Goal: Navigation & Orientation: Find specific page/section

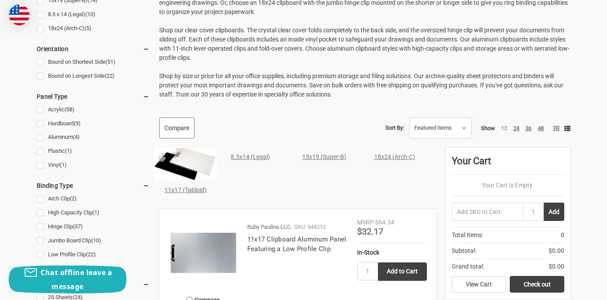
scroll to position [349, 0]
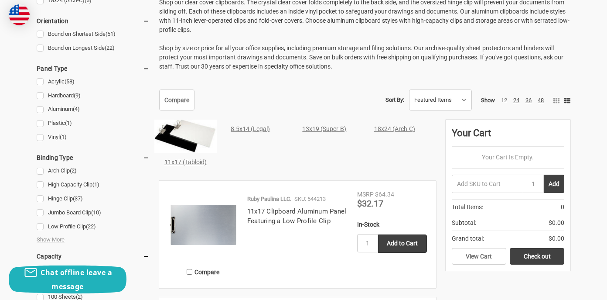
click at [190, 137] on img at bounding box center [185, 135] width 62 height 33
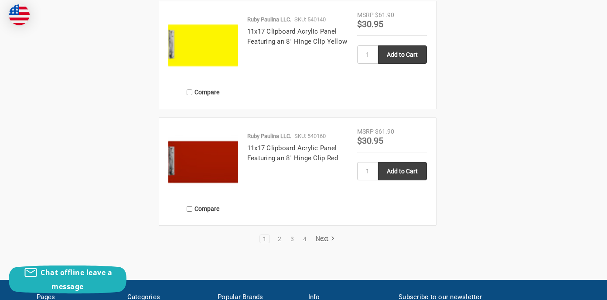
scroll to position [1831, 0]
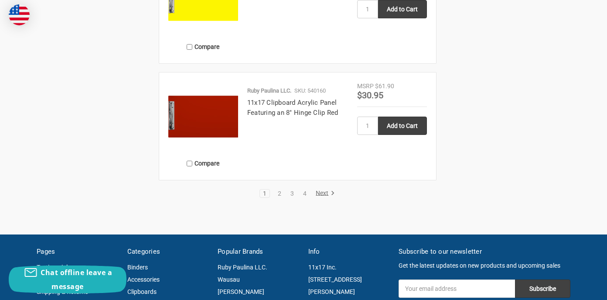
click at [320, 194] on link "Next" at bounding box center [324, 193] width 22 height 8
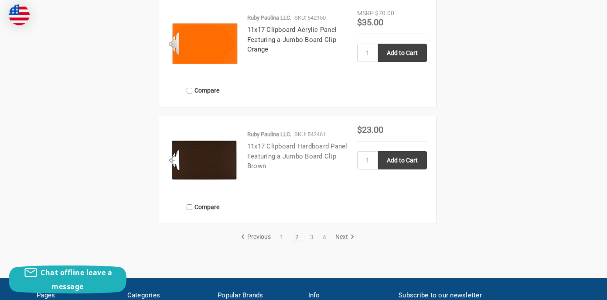
scroll to position [1962, 0]
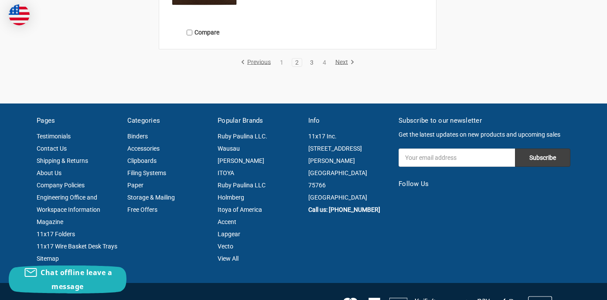
click at [311, 62] on link "3" at bounding box center [312, 62] width 10 height 6
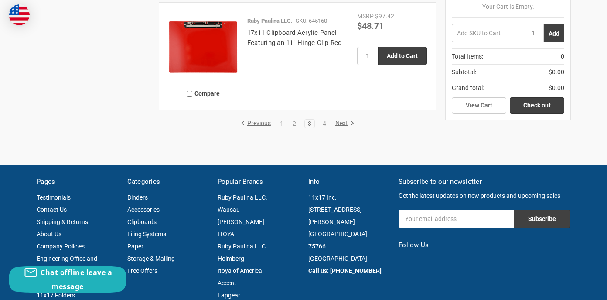
scroll to position [1919, 0]
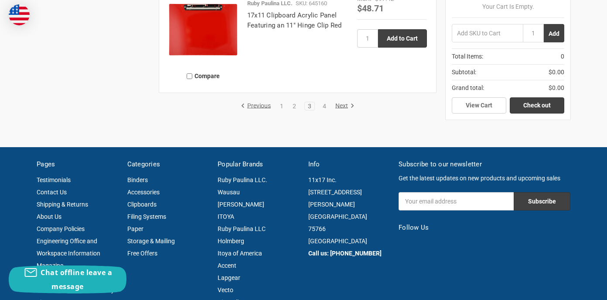
click at [345, 104] on link "Next" at bounding box center [343, 106] width 22 height 8
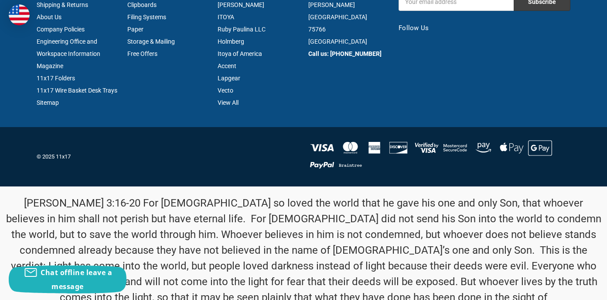
scroll to position [1688, 0]
